Goal: Information Seeking & Learning: Learn about a topic

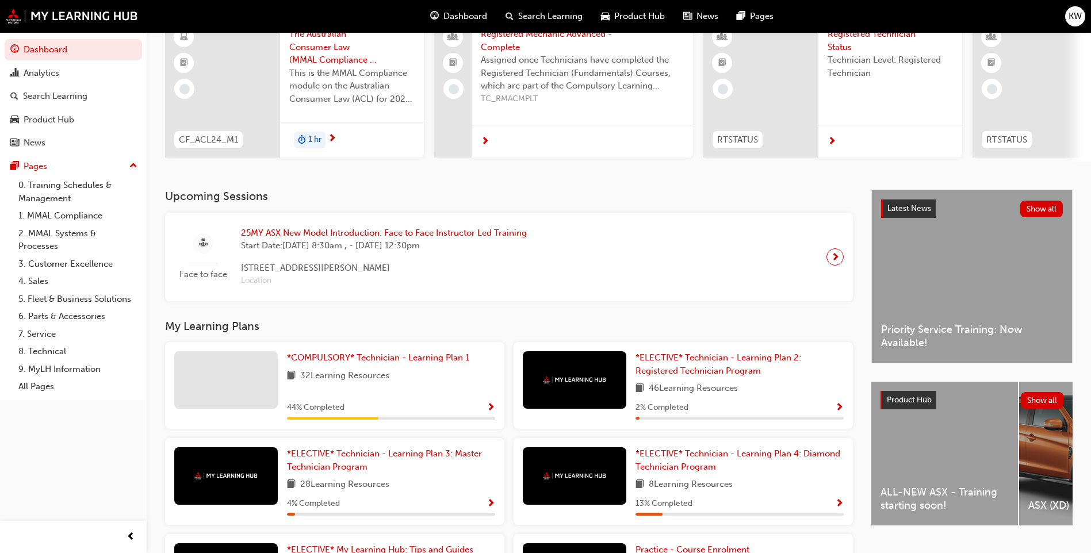
scroll to position [115, 0]
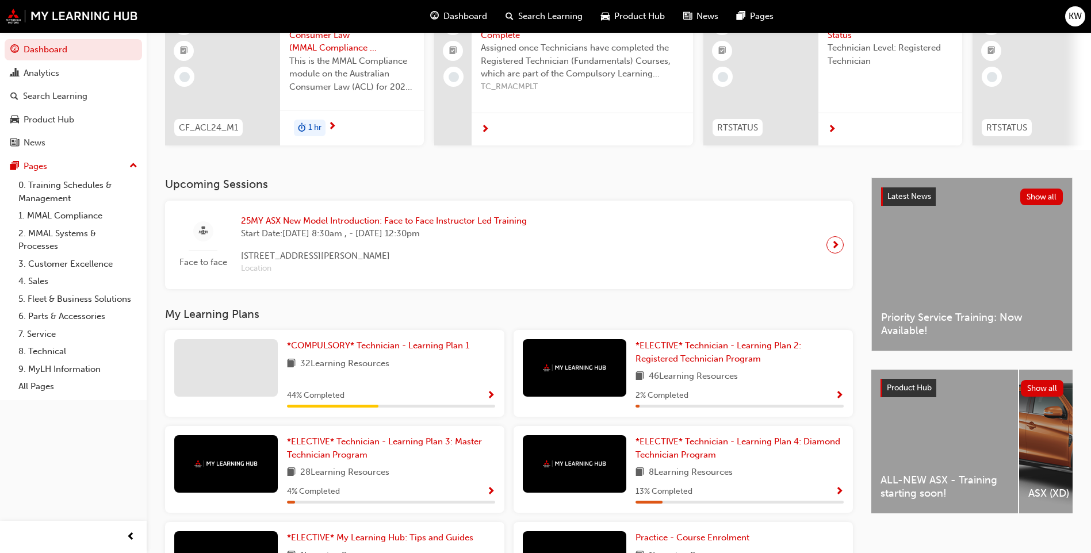
click at [233, 246] on div "25MY ASX New Model Introduction: Face to Face Instructor Led Training Start Dat…" at bounding box center [384, 245] width 304 height 61
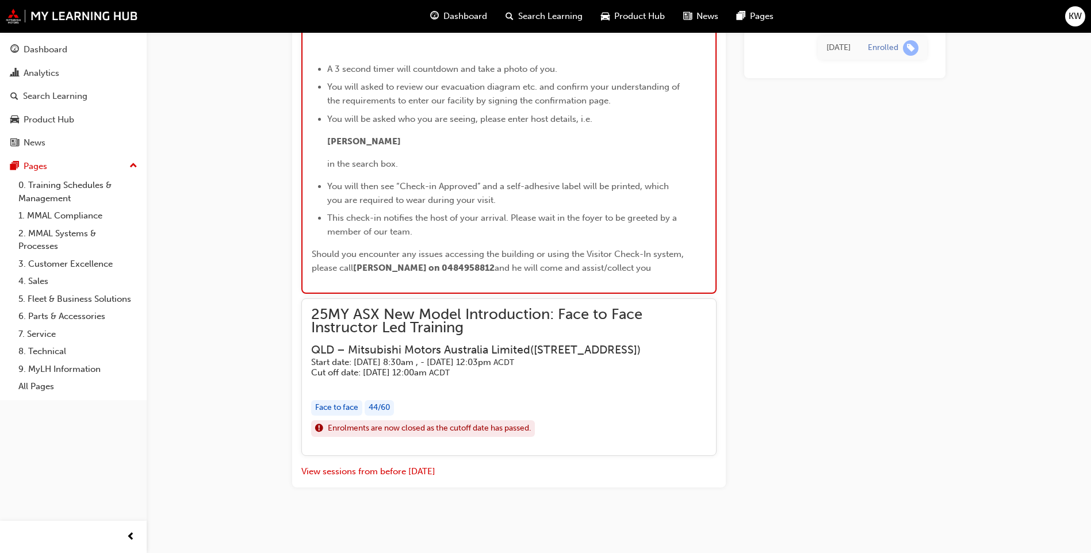
scroll to position [3049, 0]
click at [43, 352] on link "8. Technical" at bounding box center [78, 352] width 128 height 18
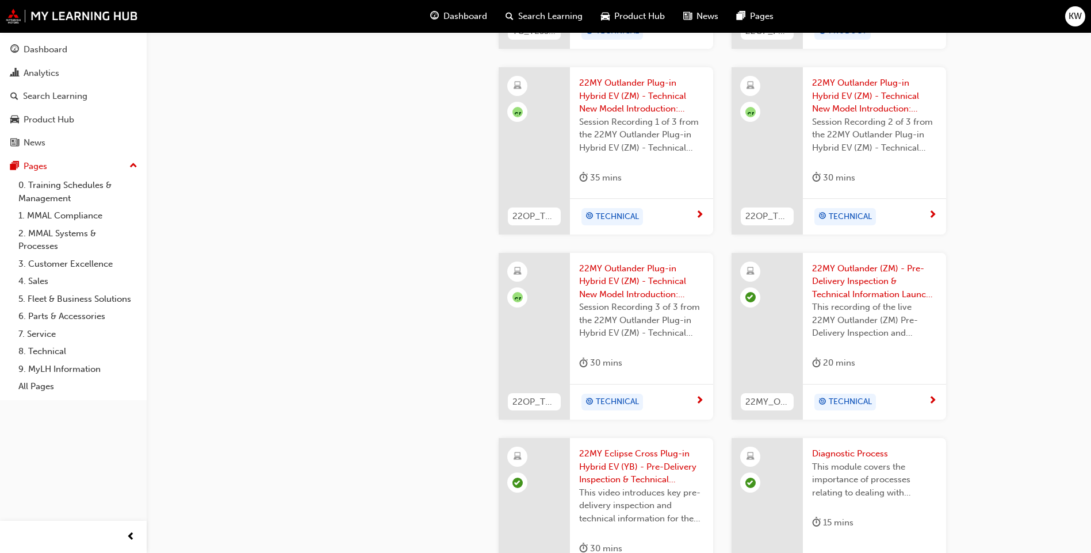
scroll to position [1208, 0]
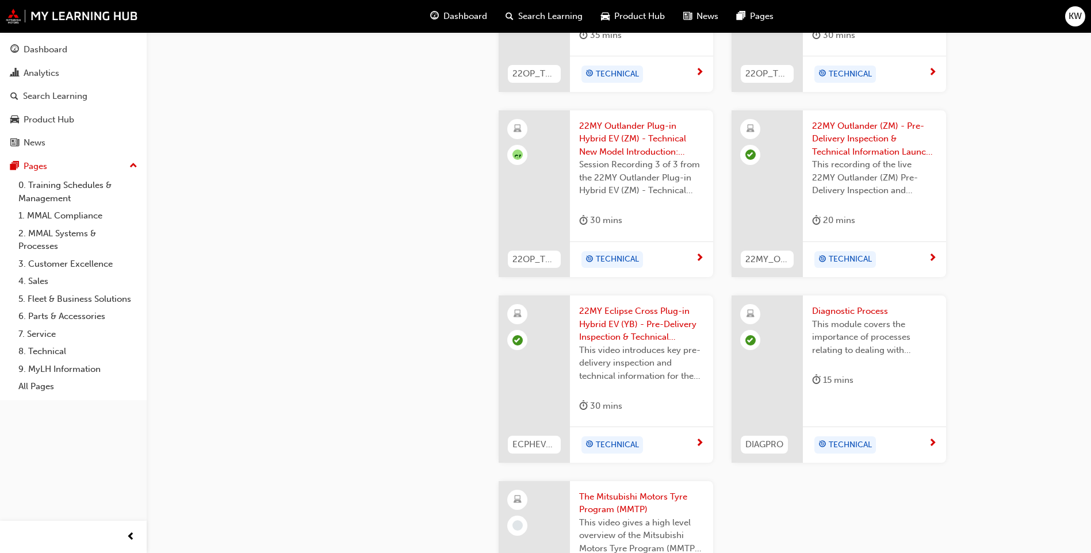
click at [472, 18] on span "Dashboard" at bounding box center [466, 16] width 44 height 13
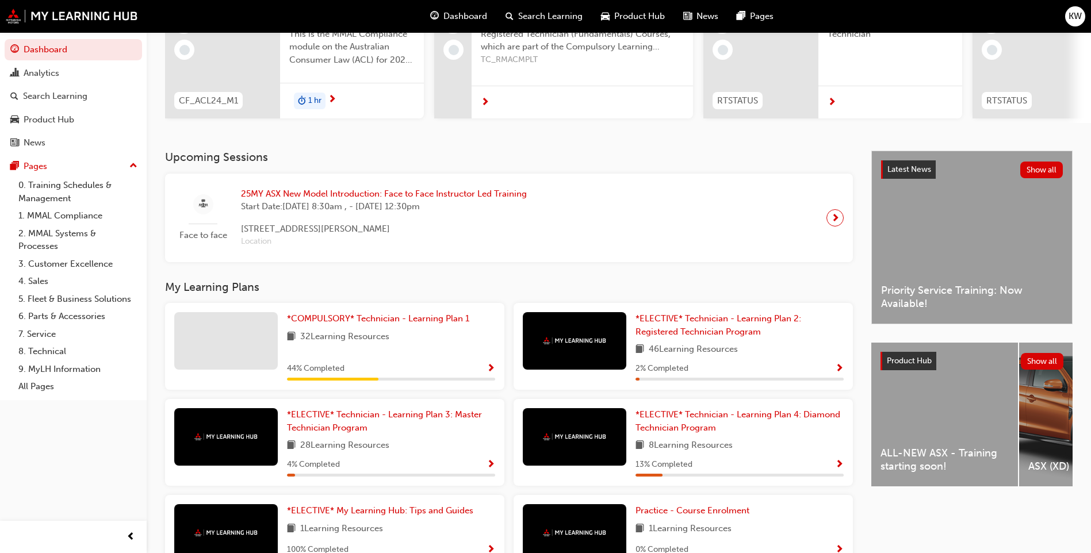
scroll to position [221, 0]
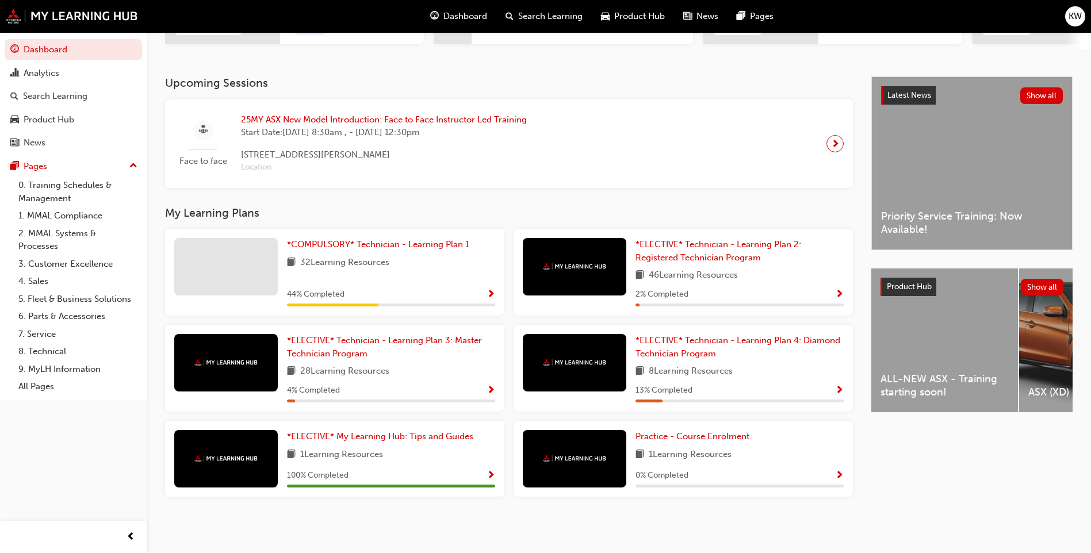
click at [953, 368] on div "ALL-NEW ASX - Training starting soon!" at bounding box center [945, 341] width 147 height 144
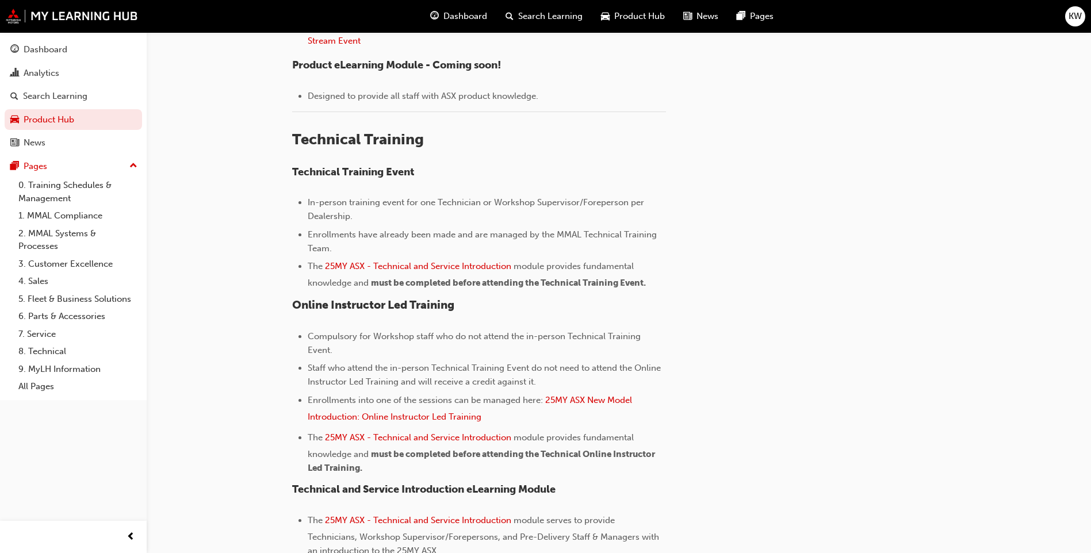
scroll to position [633, 0]
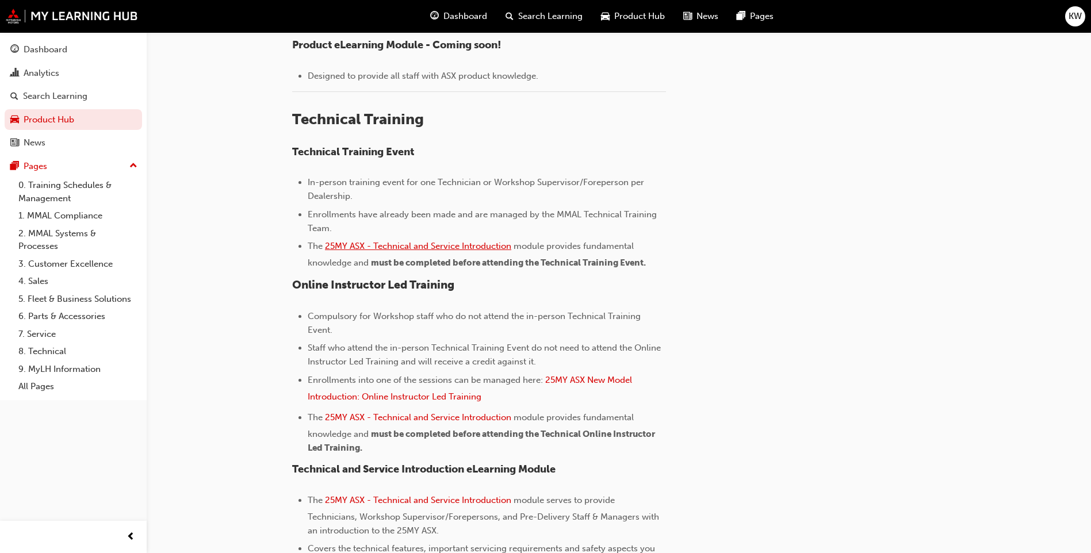
click at [414, 246] on span "25MY ASX - Technical and Service Introduction" at bounding box center [418, 246] width 186 height 10
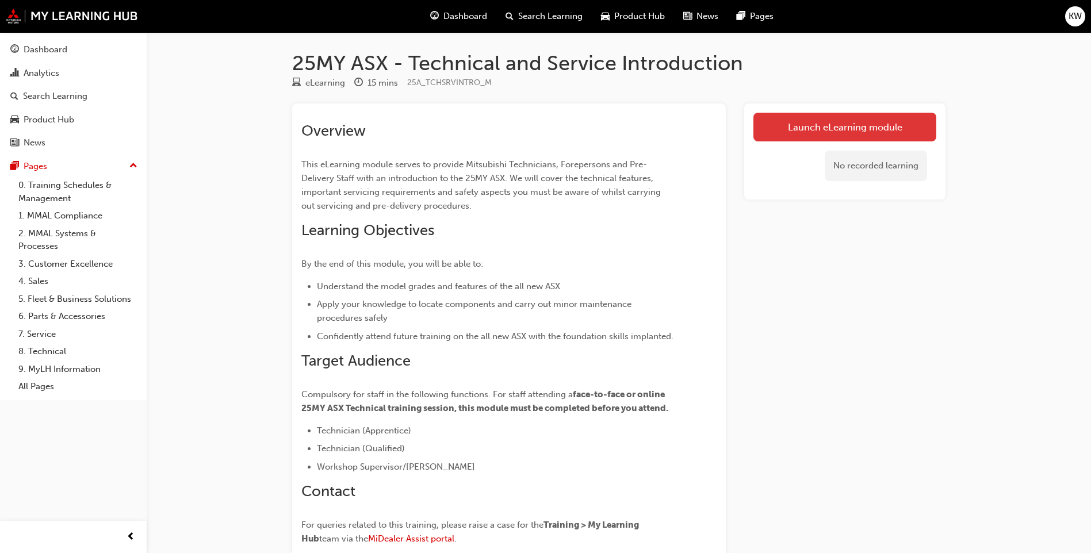
click at [826, 129] on link "Launch eLearning module" at bounding box center [845, 127] width 183 height 29
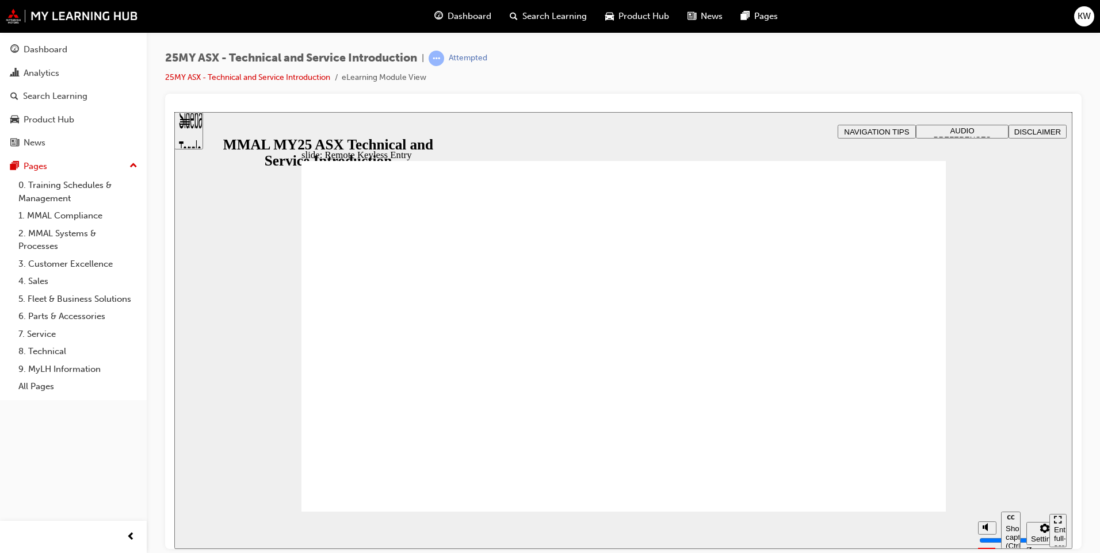
type input "21"
click at [930, 148] on div "slide: Interior Features Vector.svg 10.4 INCH PORTRAIT SDA Each model grade of …" at bounding box center [623, 330] width 898 height 437
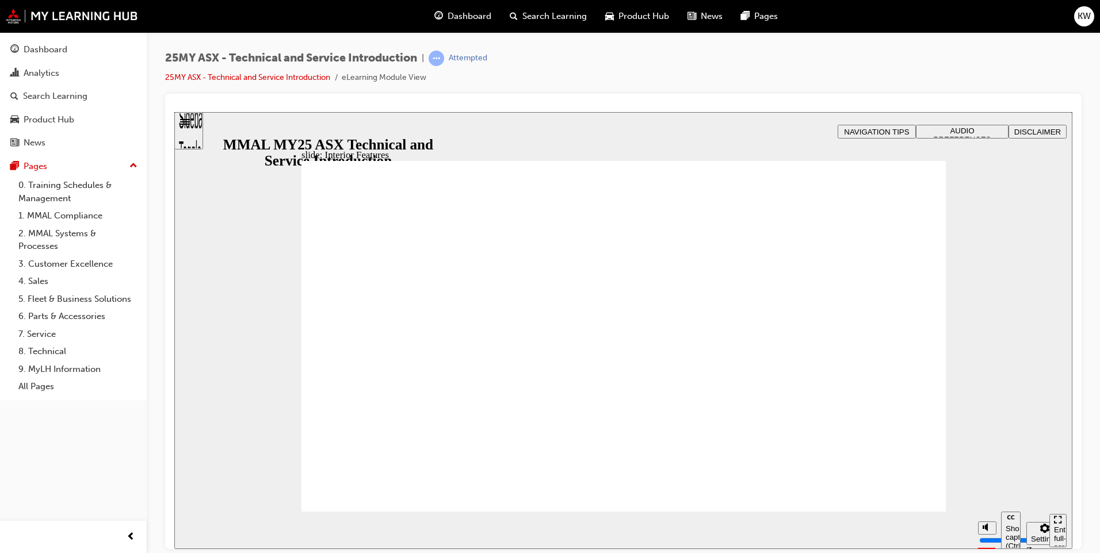
click at [974, 297] on div "slide: Interior Features Vector.svg AMBIENT LIGHTING The ASX features customisa…" at bounding box center [623, 330] width 898 height 437
type input "17"
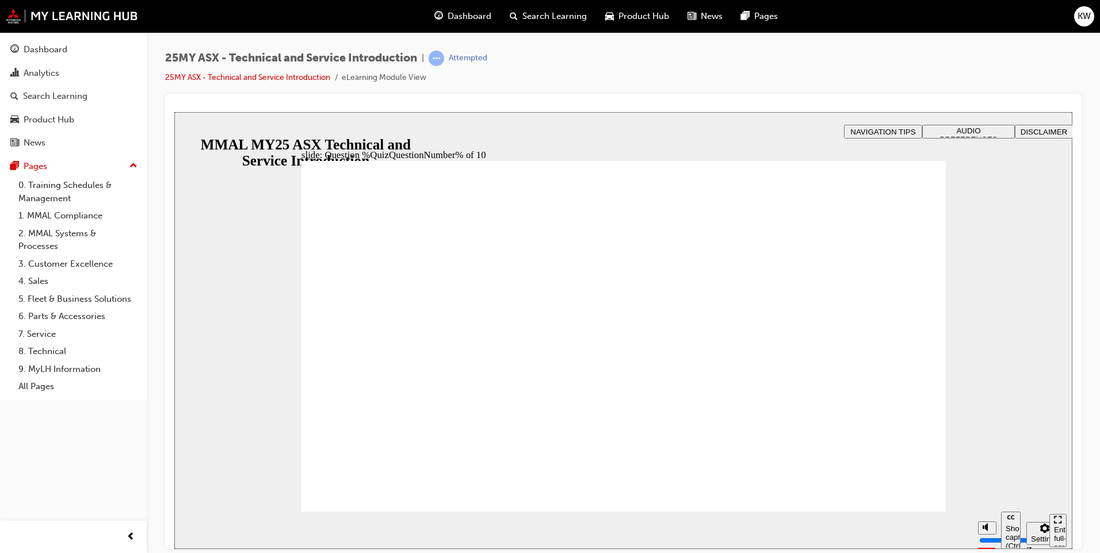
radio input "true"
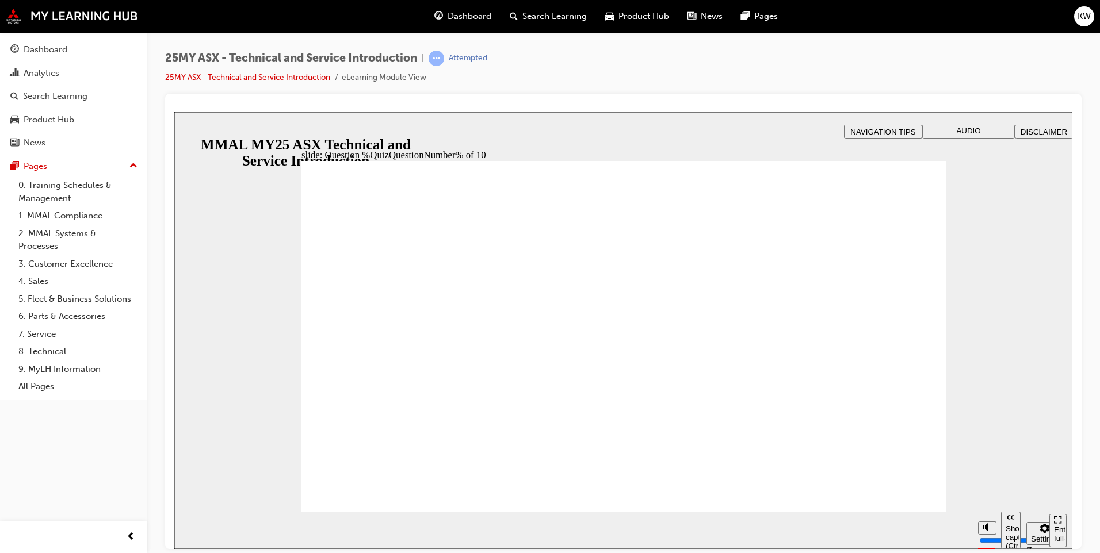
radio input "true"
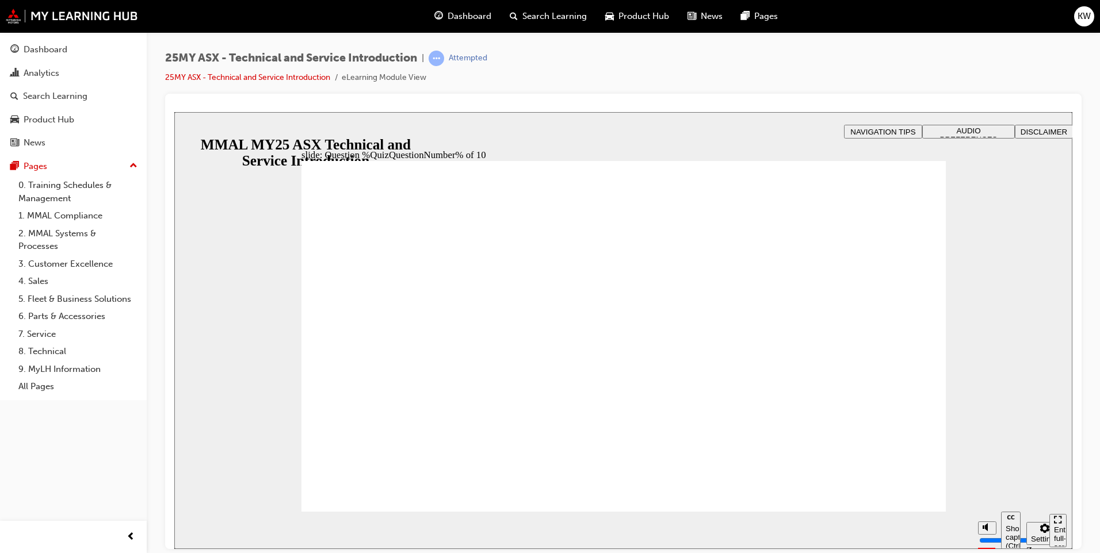
radio input "true"
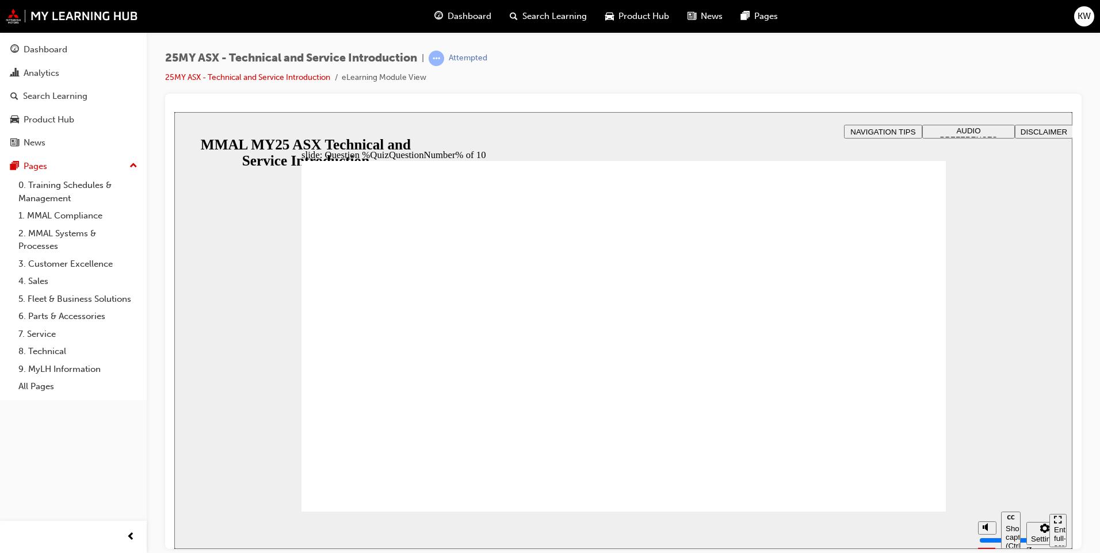
radio input "true"
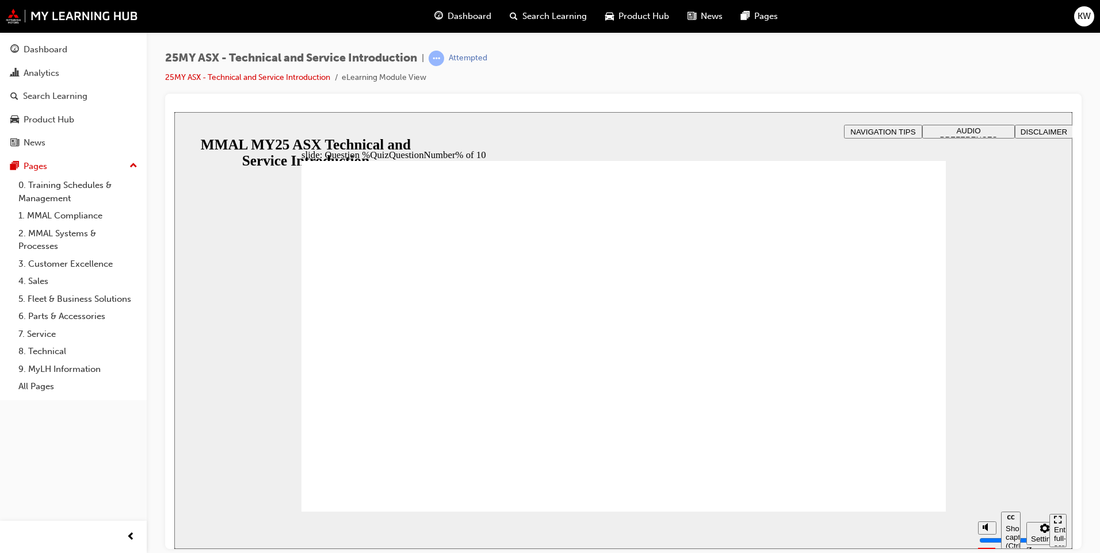
drag, startPoint x: 622, startPoint y: 450, endPoint x: 624, endPoint y: 442, distance: 7.7
radio input "true"
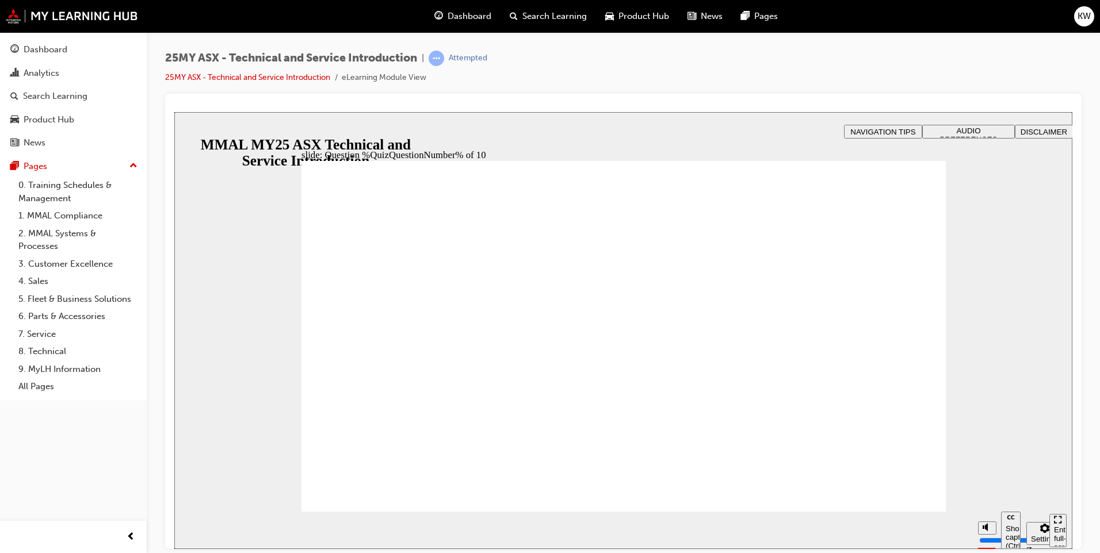
radio input "true"
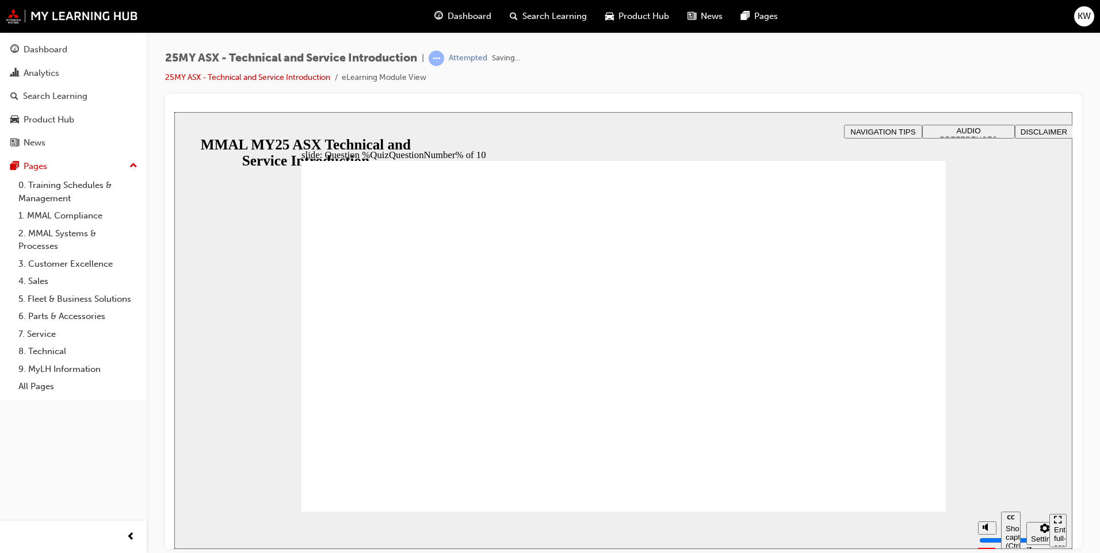
radio input "true"
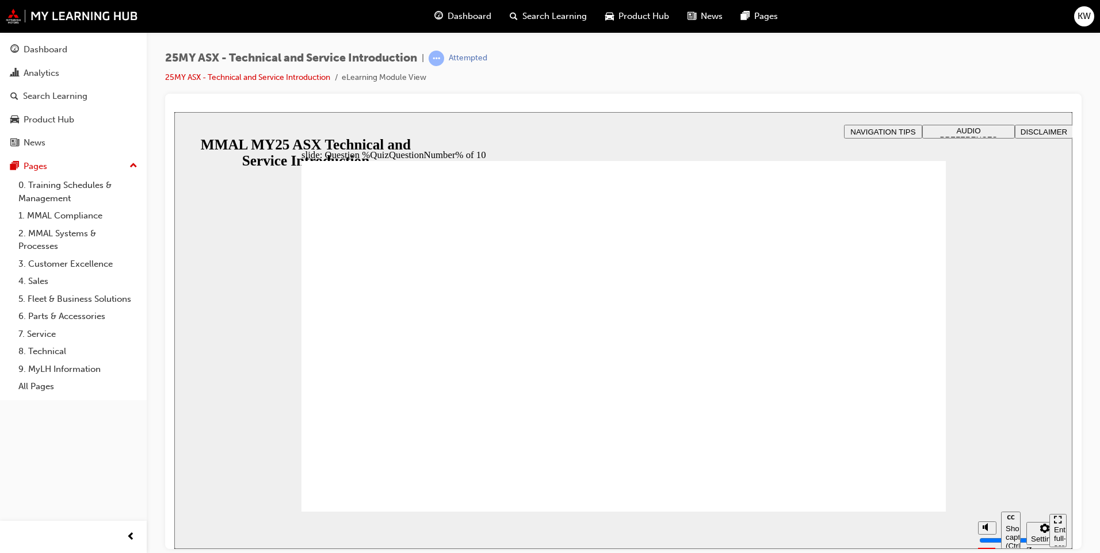
radio input "true"
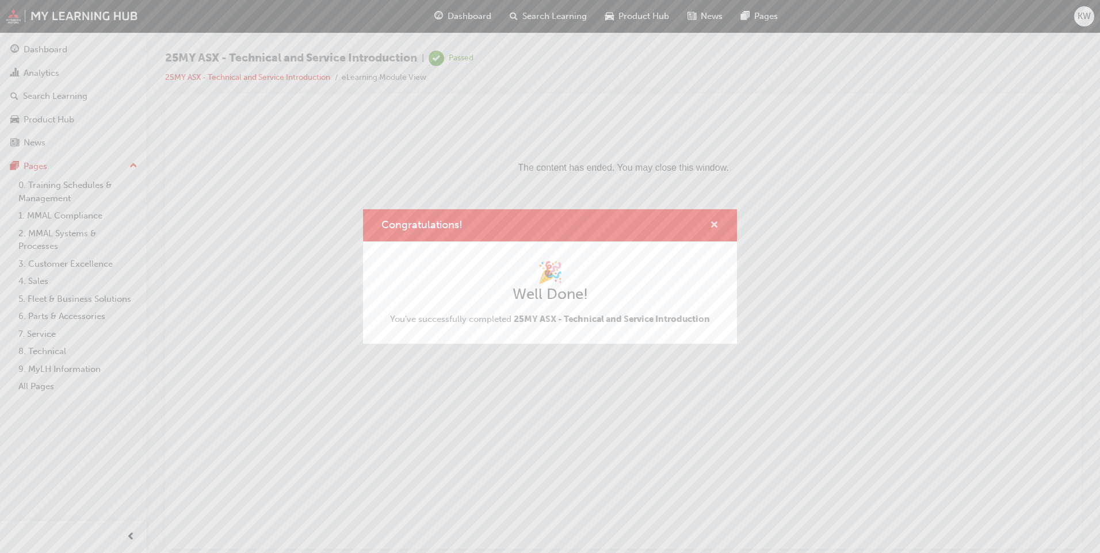
click at [716, 224] on span "cross-icon" at bounding box center [714, 226] width 9 height 10
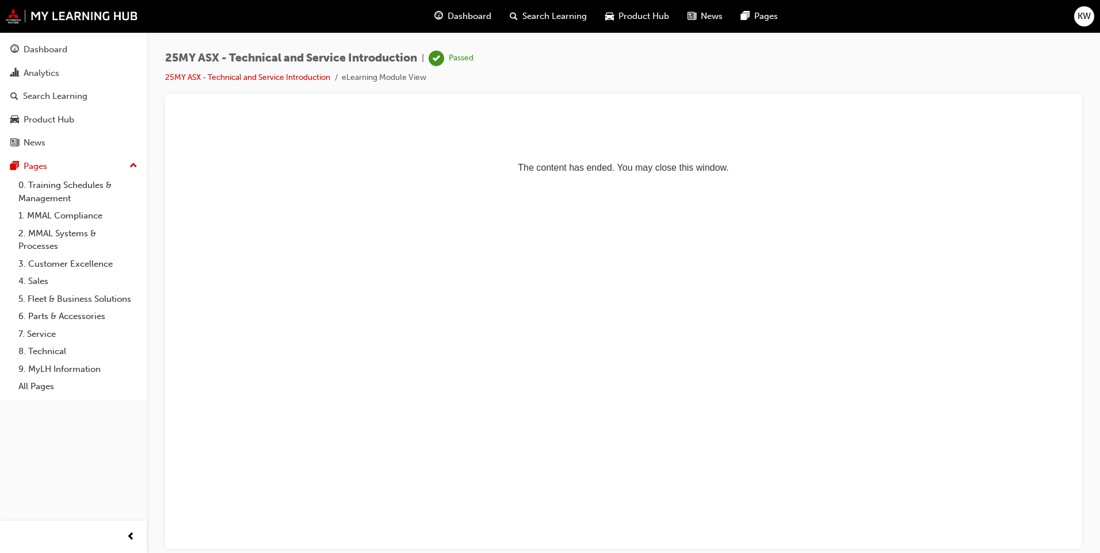
click at [463, 16] on span "Dashboard" at bounding box center [470, 16] width 44 height 13
